Goal: Find specific page/section: Find specific page/section

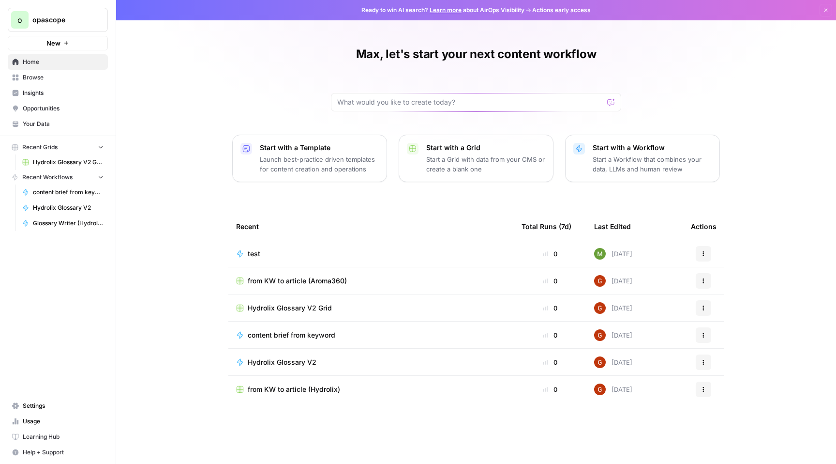
click at [52, 123] on span "Your Data" at bounding box center [63, 124] width 81 height 9
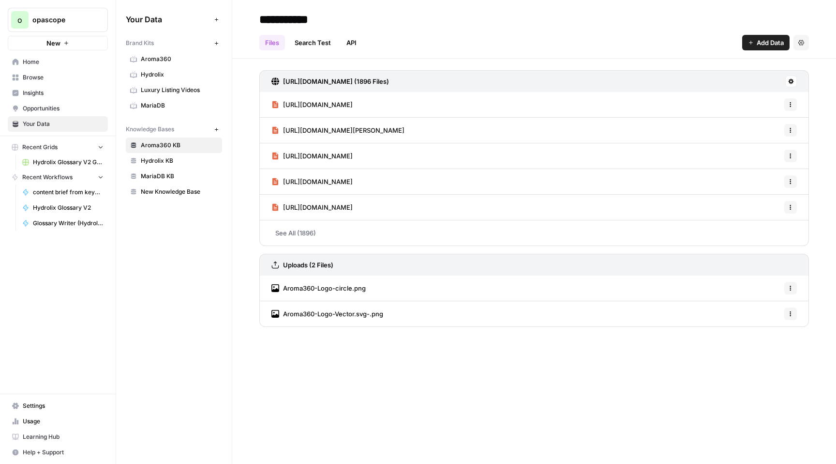
click at [159, 105] on span "MariaDB" at bounding box center [179, 105] width 77 height 9
